Goal: Information Seeking & Learning: Learn about a topic

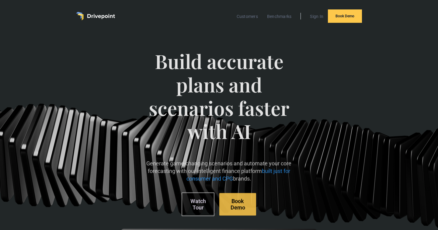
click at [255, 18] on link "Customers" at bounding box center [246, 16] width 27 height 8
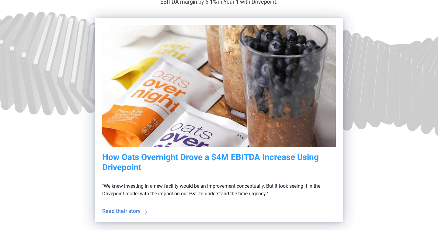
scroll to position [181, 0]
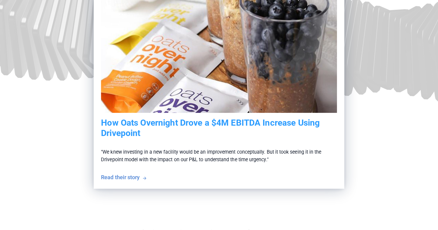
click at [206, 130] on h5 "How Oats Overnight Drove a $4M EBITDA Increase Using Drivepoint" at bounding box center [219, 128] width 236 height 21
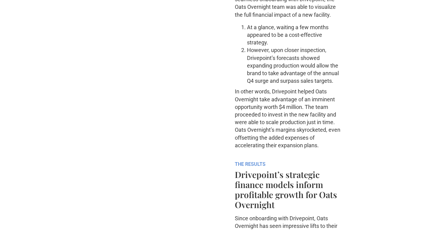
scroll to position [769, 0]
